Goal: Task Accomplishment & Management: Complete application form

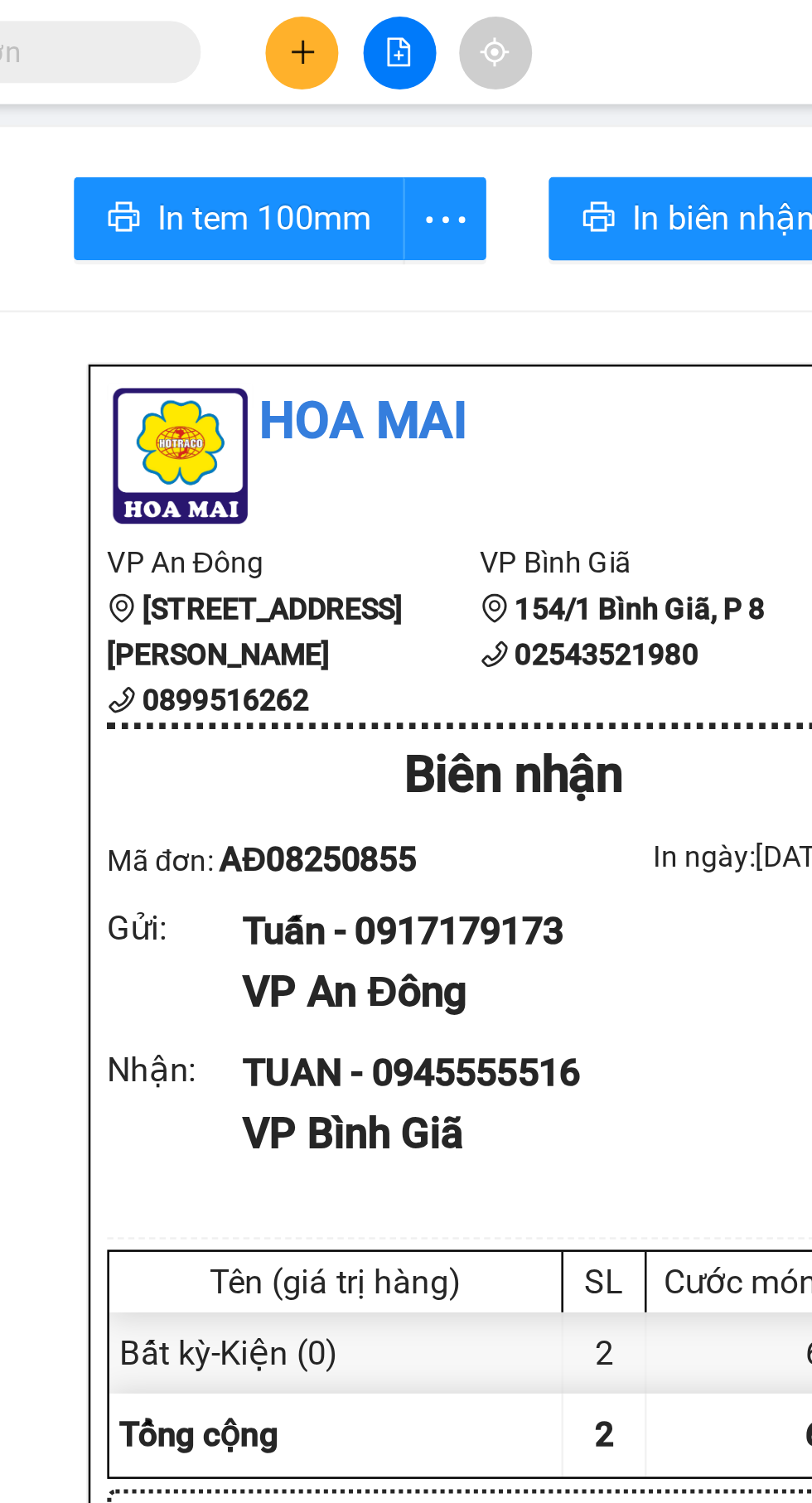
click at [335, 28] on button at bounding box center [347, 21] width 29 height 29
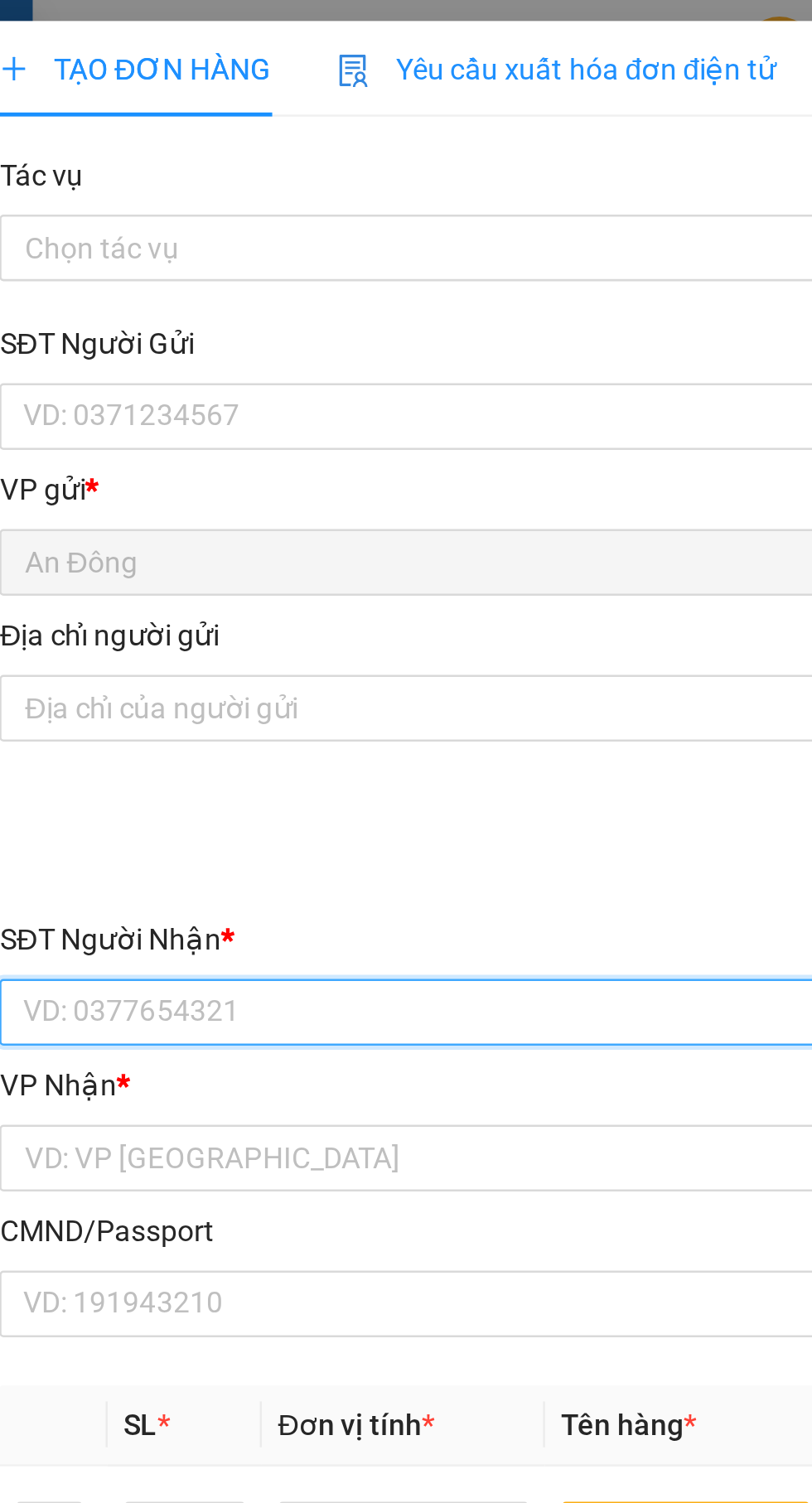
click at [182, 398] on input "SĐT Người Nhận *" at bounding box center [219, 402] width 366 height 26
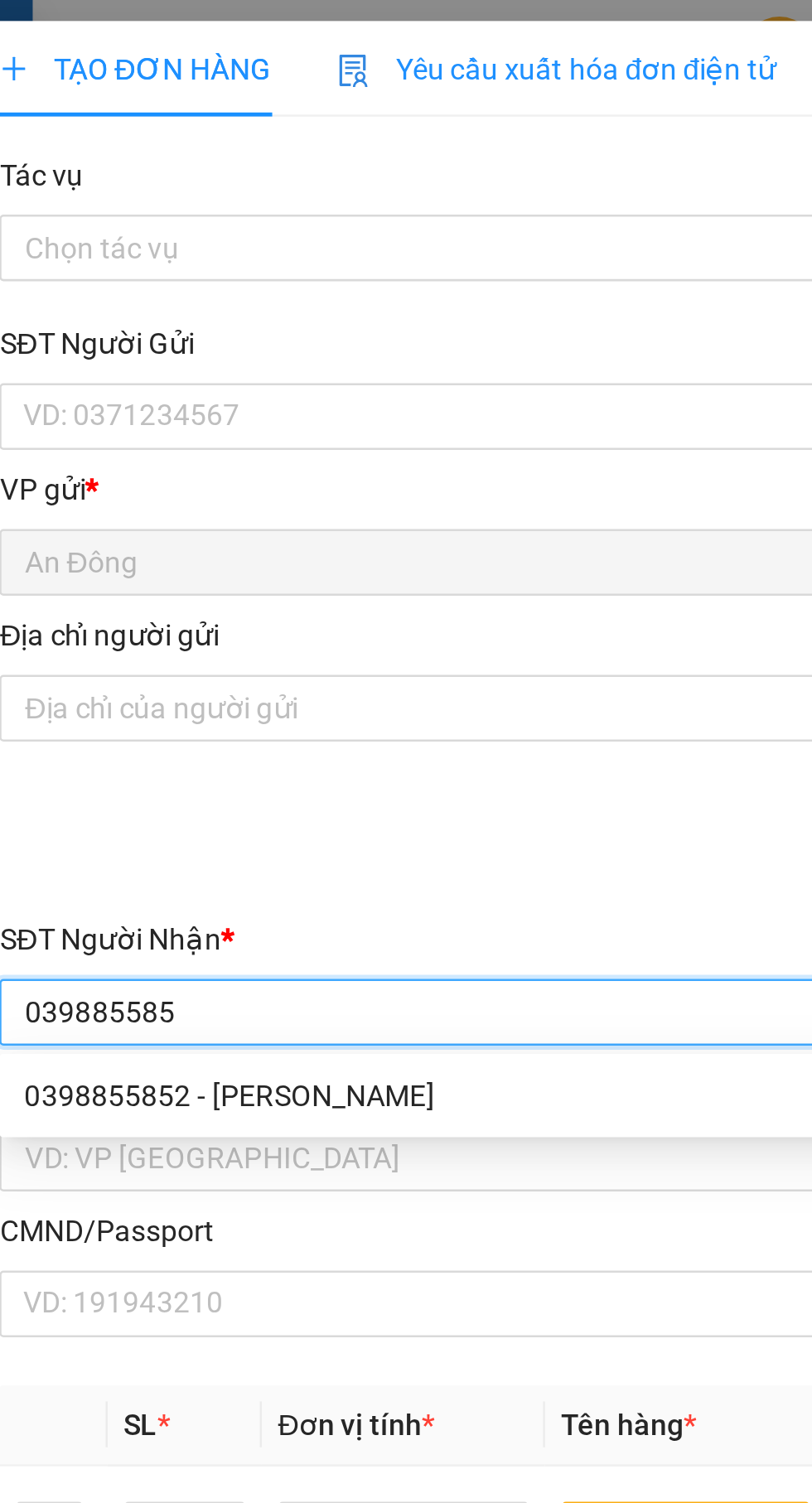
type input "0398855852"
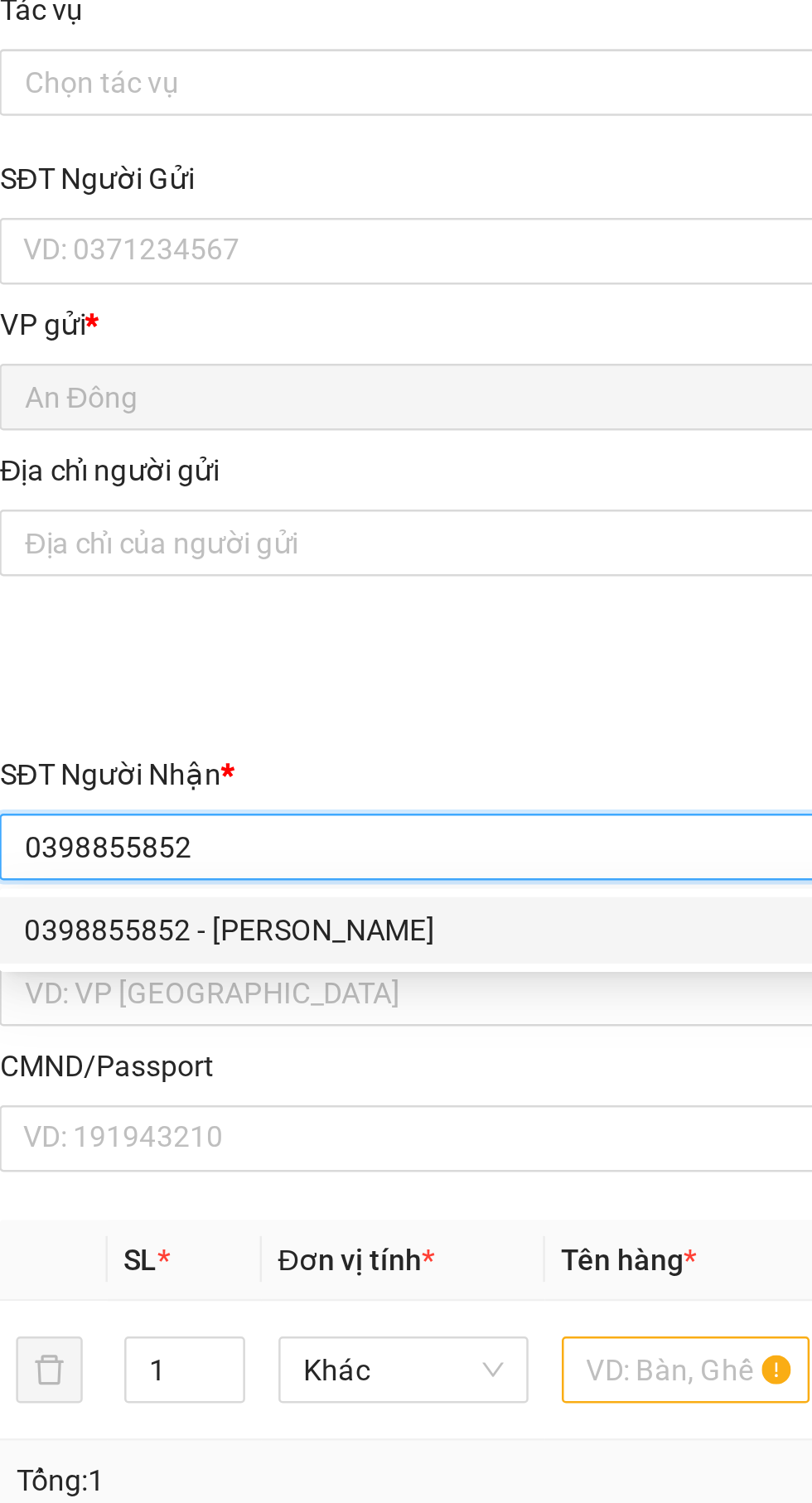
click at [278, 442] on div "0398855852 - [PERSON_NAME]" at bounding box center [219, 436] width 347 height 19
type input "Hồng"
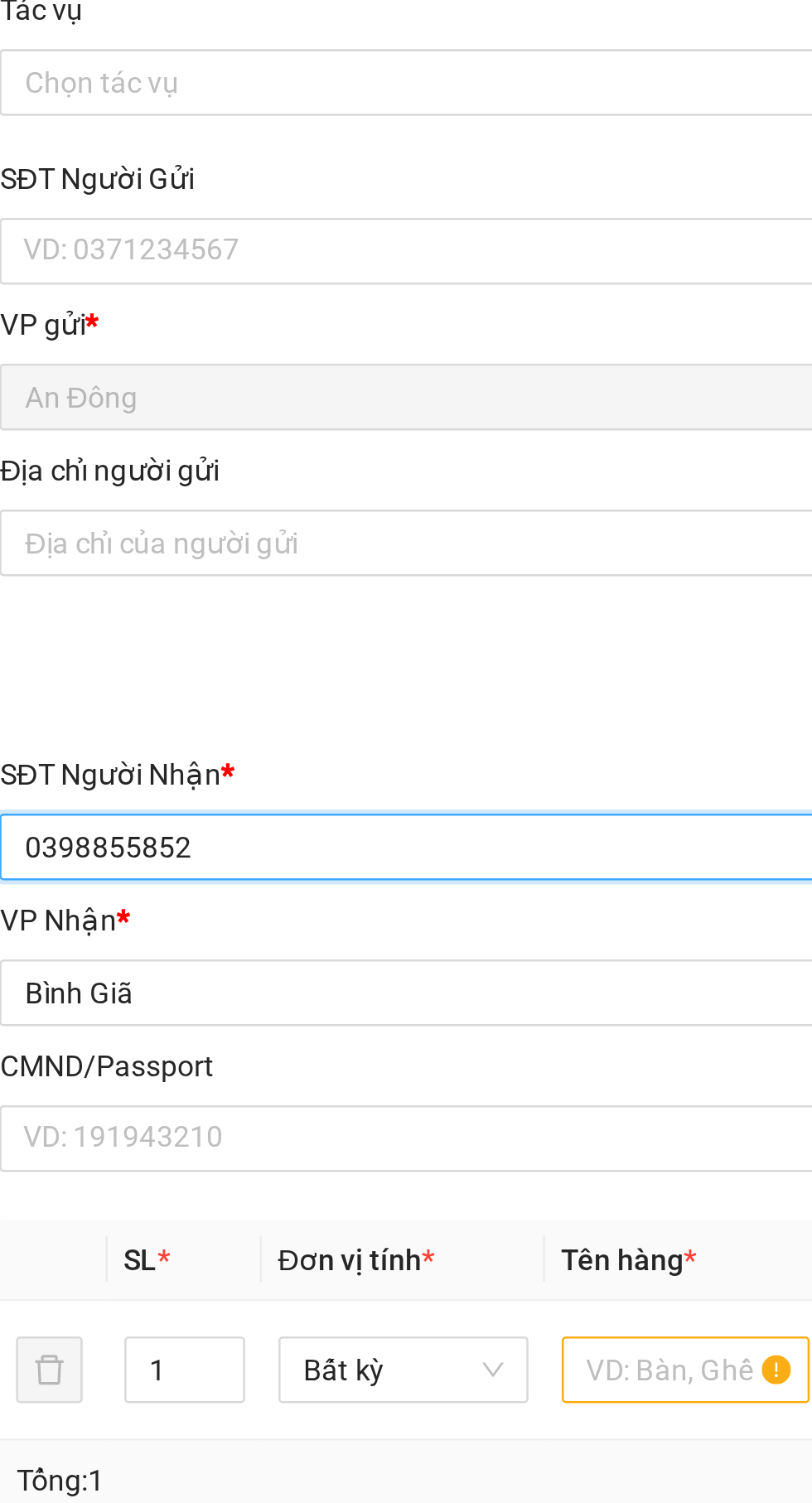
type input "0398855852"
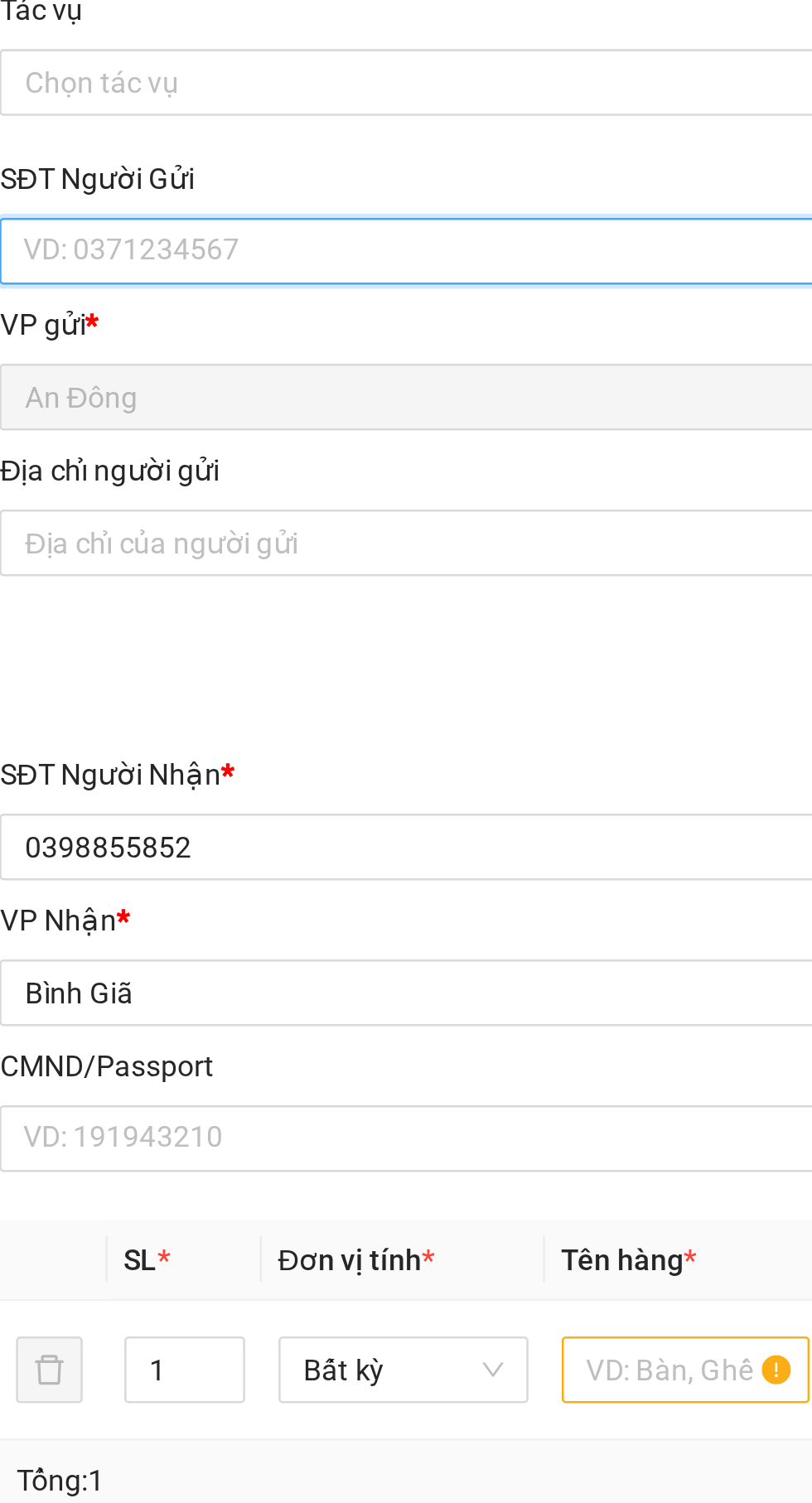
click at [266, 165] on input "SĐT Người Gửi" at bounding box center [219, 165] width 366 height 26
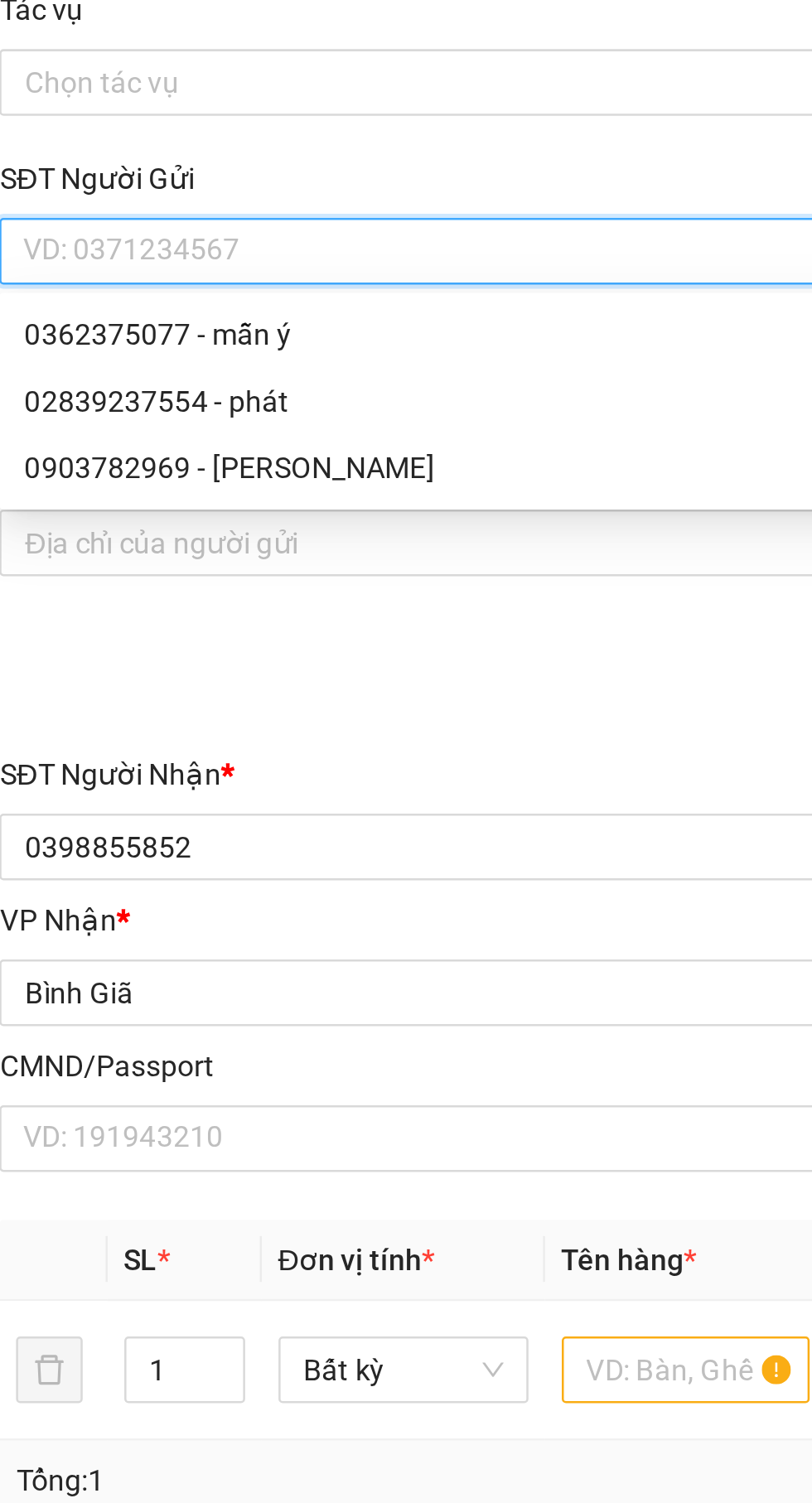
click at [283, 251] on div "0903782969 - [PERSON_NAME]" at bounding box center [219, 252] width 347 height 19
type input "0903782969"
type input "[PERSON_NAME]"
type input "079071032300"
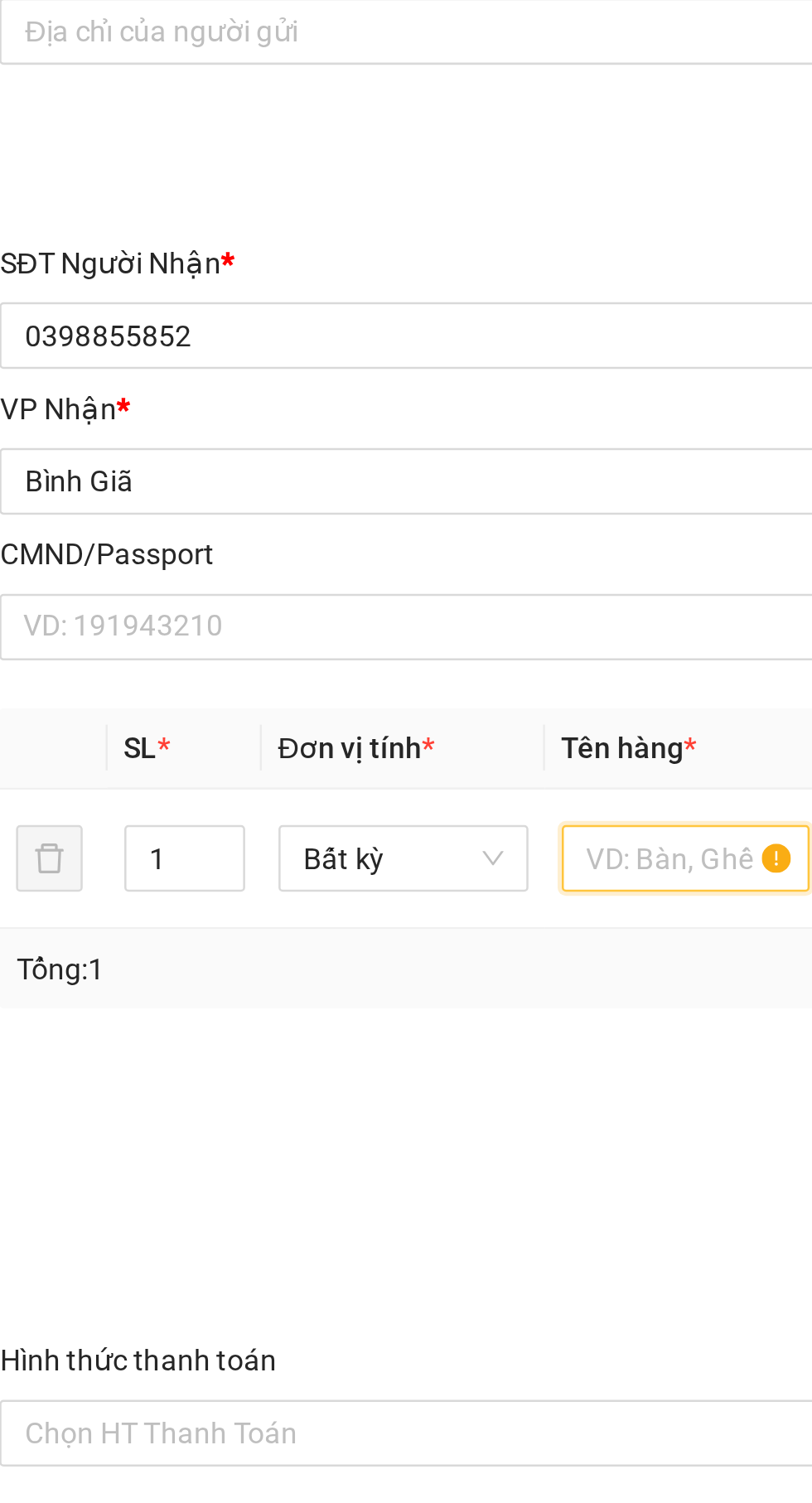
click at [299, 611] on input "text" at bounding box center [309, 610] width 99 height 26
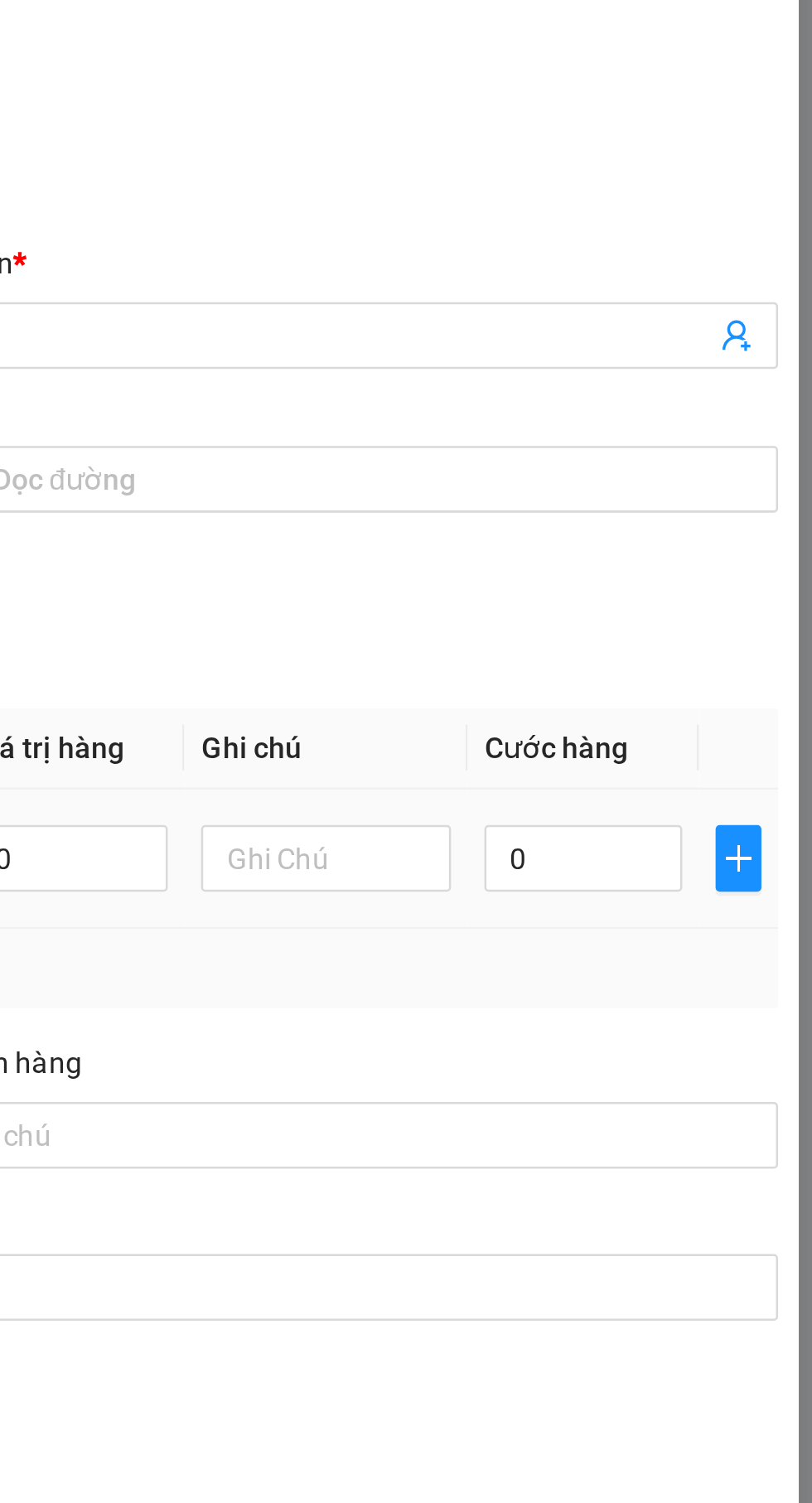
type input "Hộp"
click at [702, 606] on input "0" at bounding box center [697, 610] width 78 height 26
type input "3"
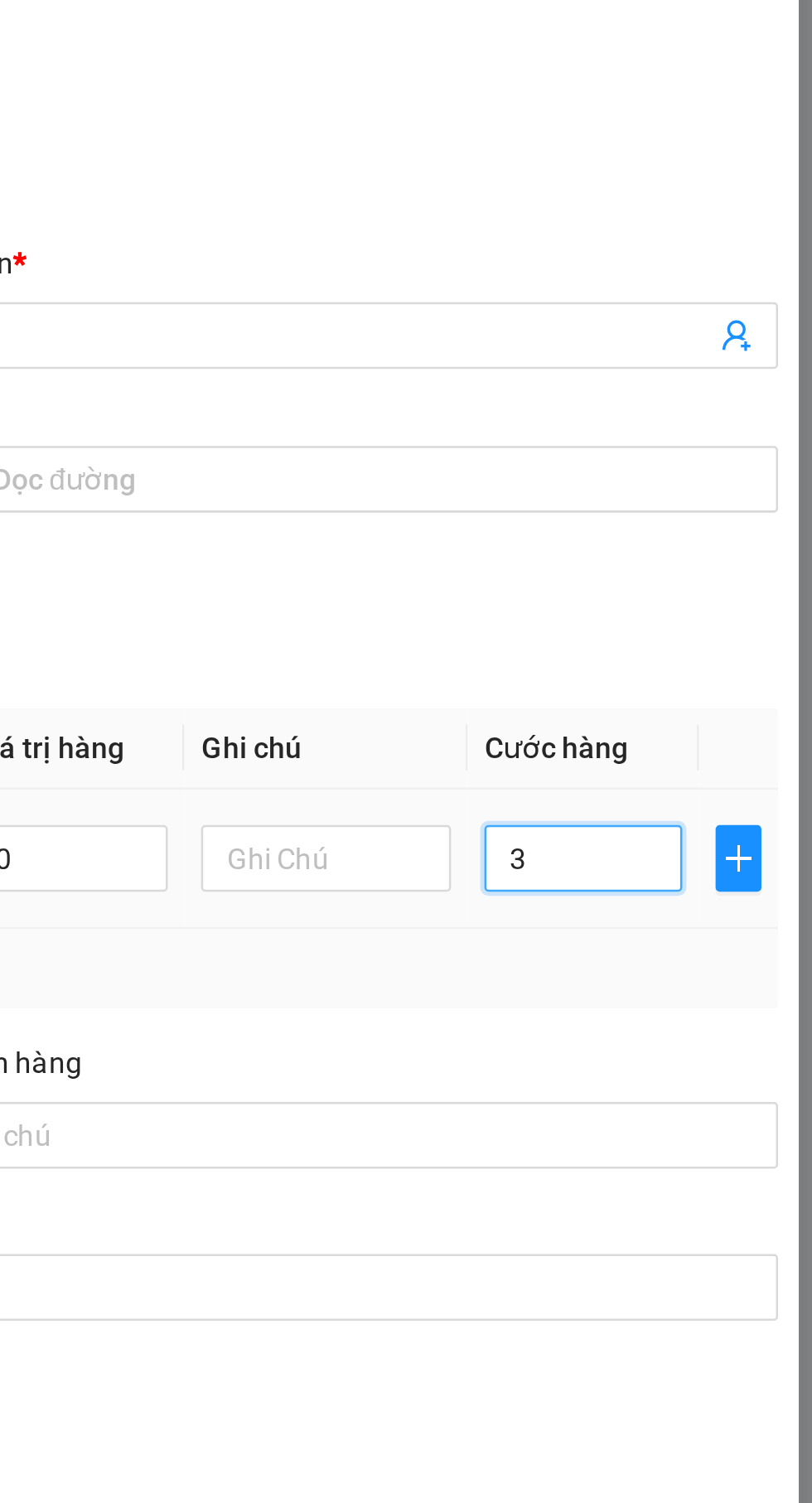
type input "30"
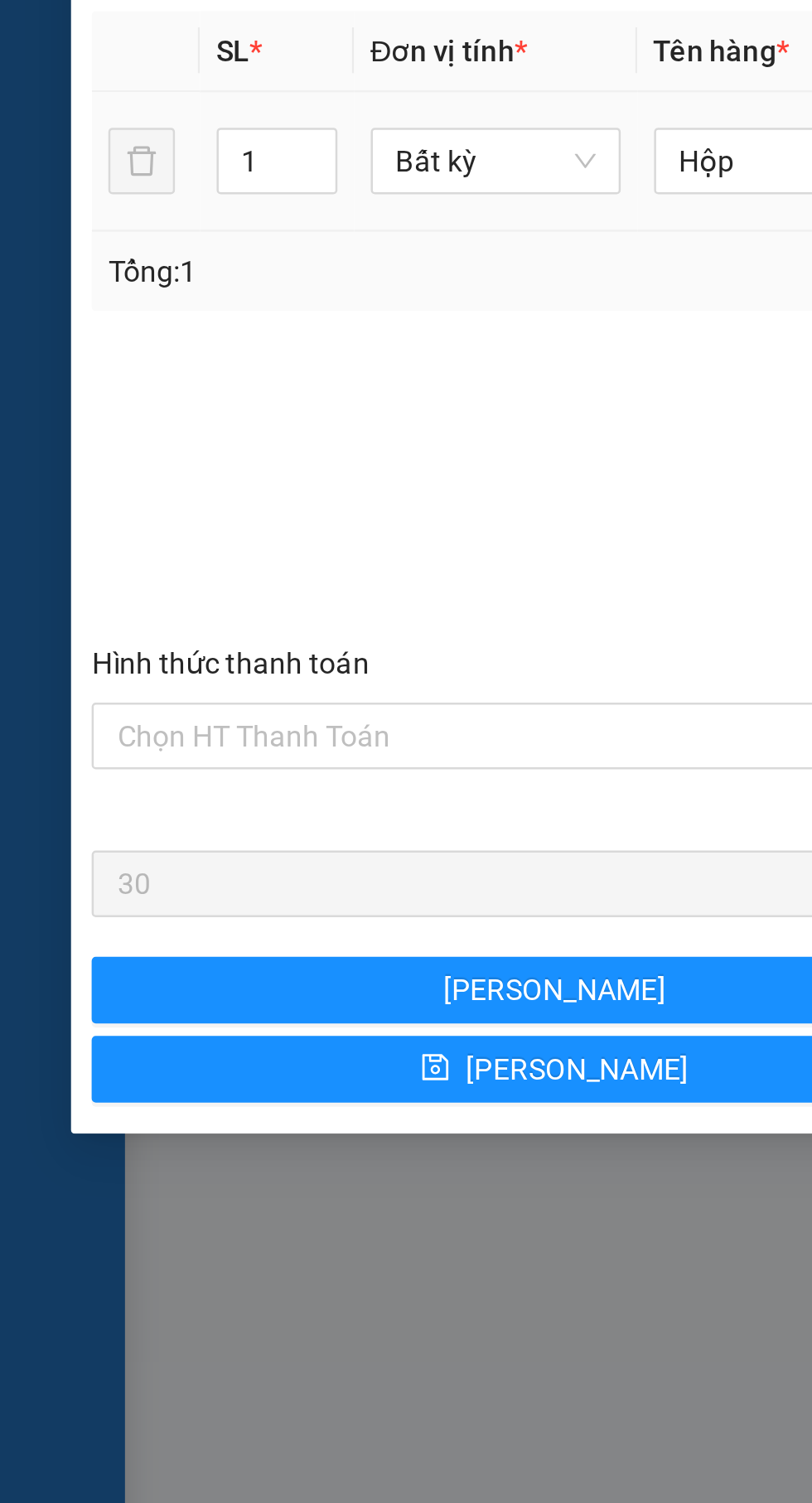
click at [207, 842] on input "Hình thức thanh toán" at bounding box center [214, 838] width 336 height 24
type input "30.000"
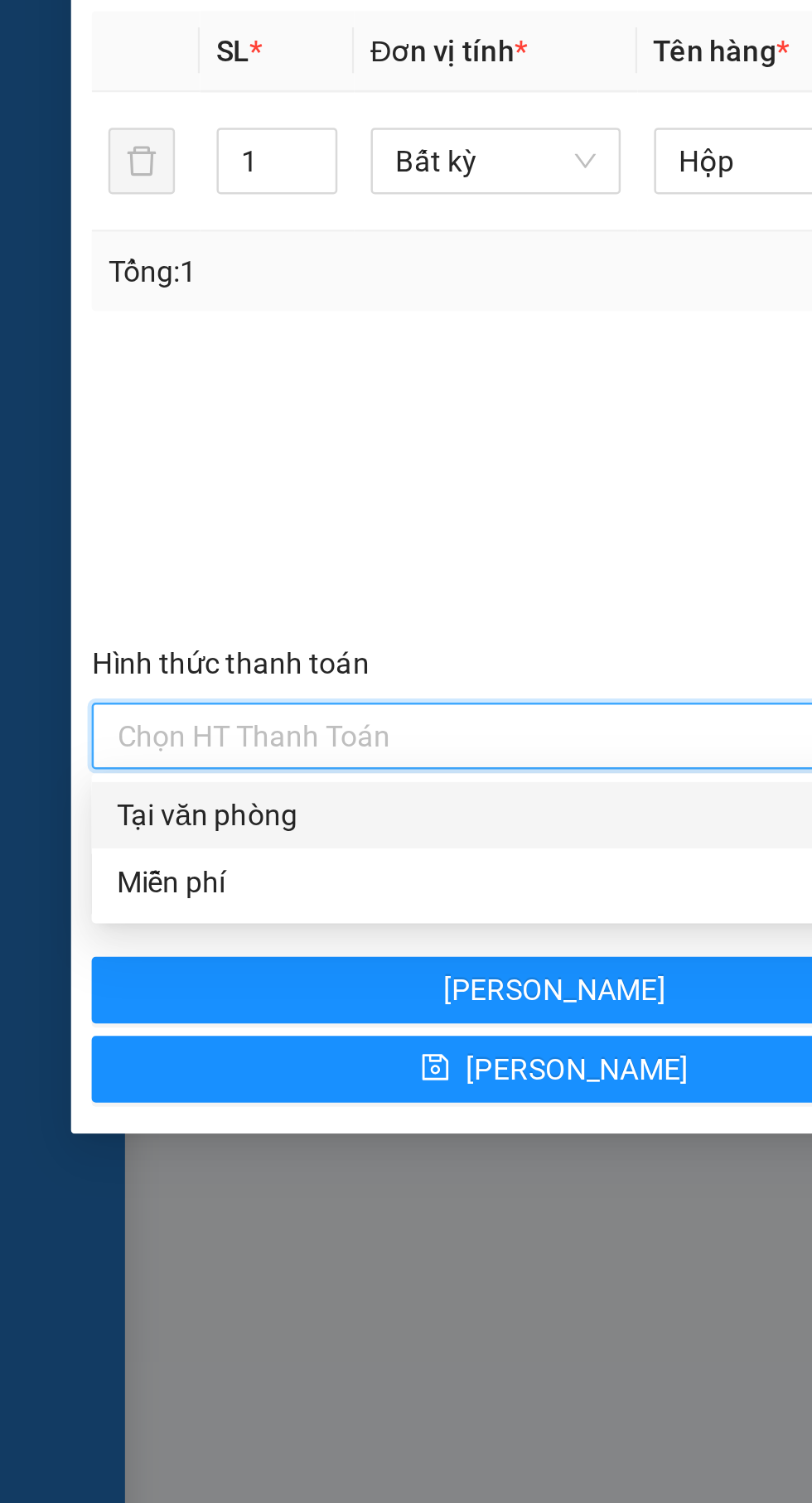
click at [202, 861] on div "Tại văn phòng" at bounding box center [220, 870] width 368 height 26
type input "0"
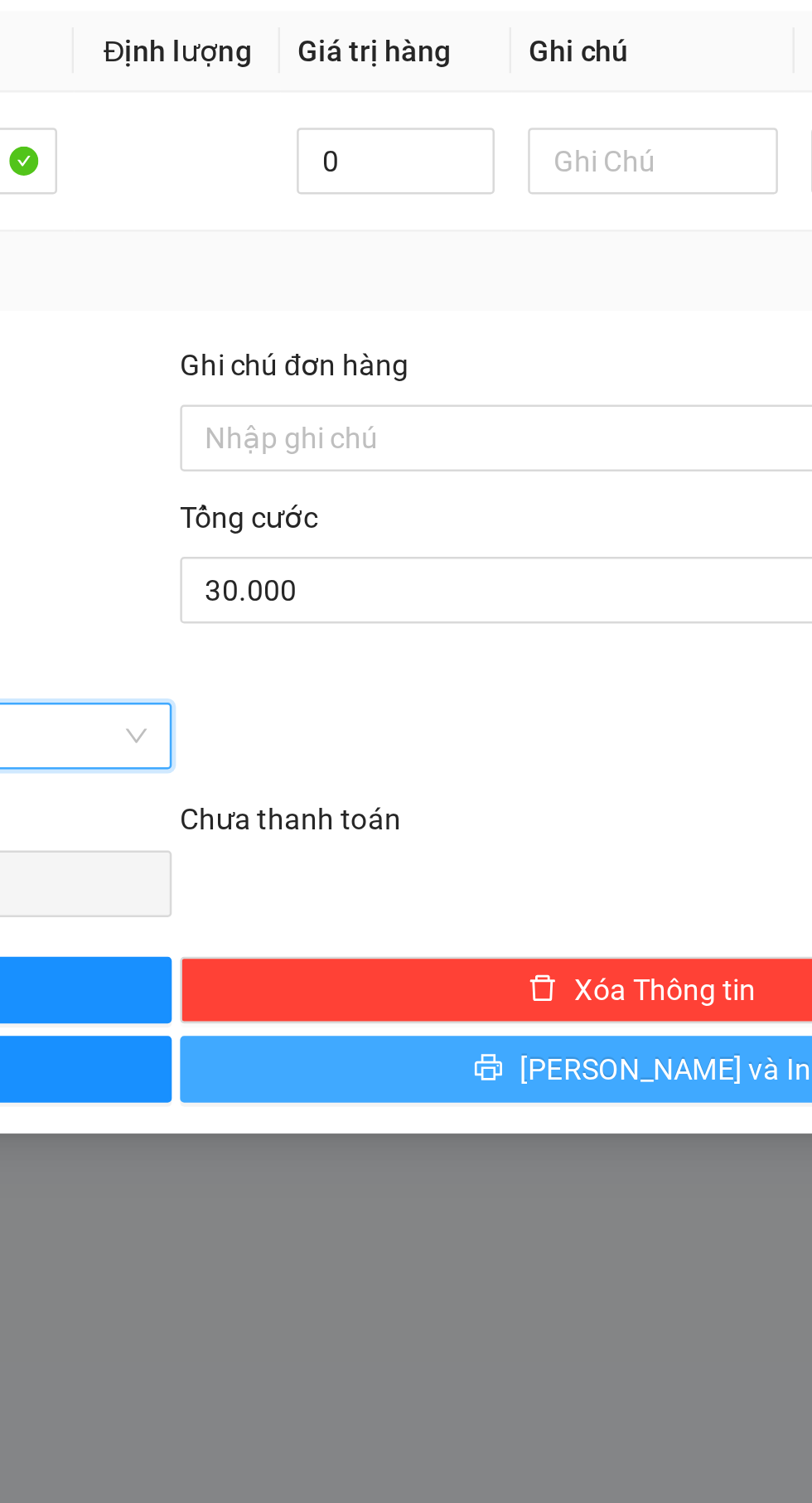
click at [605, 972] on span "[PERSON_NAME] và In" at bounding box center [600, 972] width 116 height 19
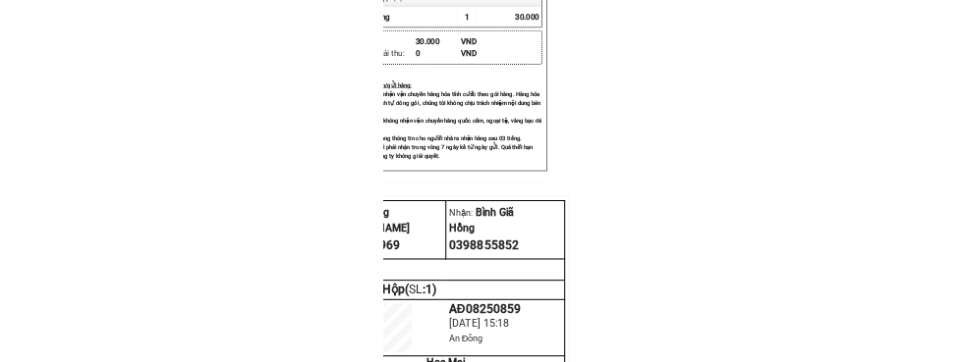
scroll to position [71, 0]
